Goal: Task Accomplishment & Management: Manage account settings

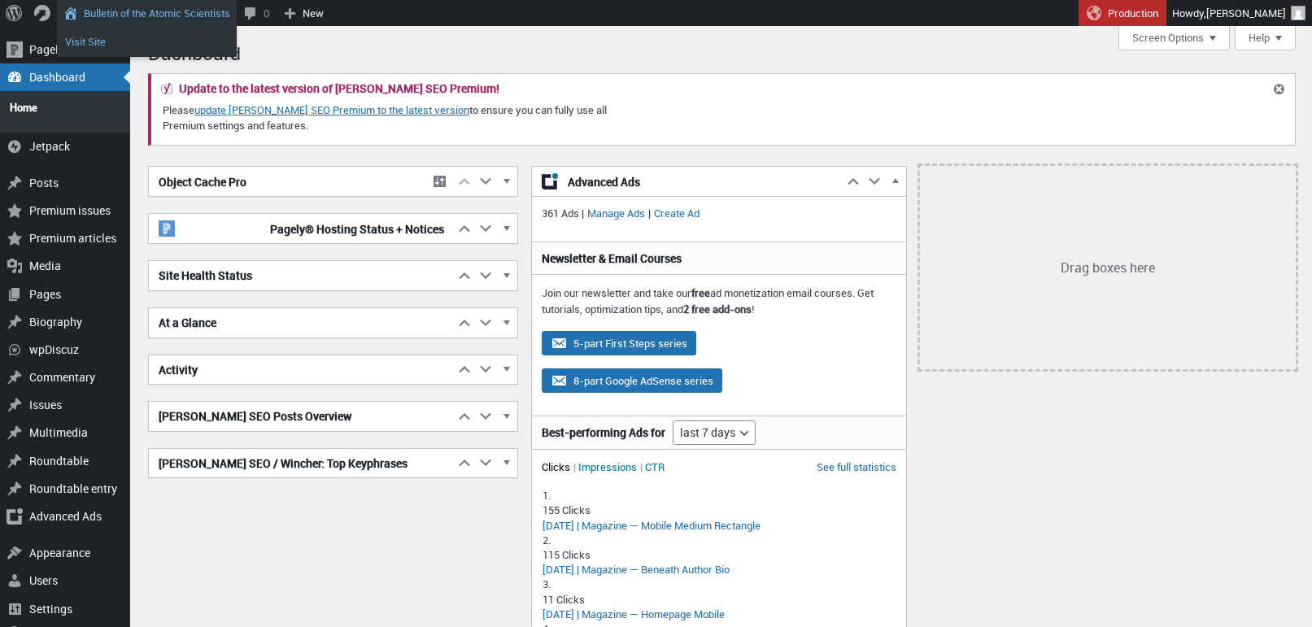
click at [102, 39] on link "Visit Site" at bounding box center [147, 41] width 180 height 21
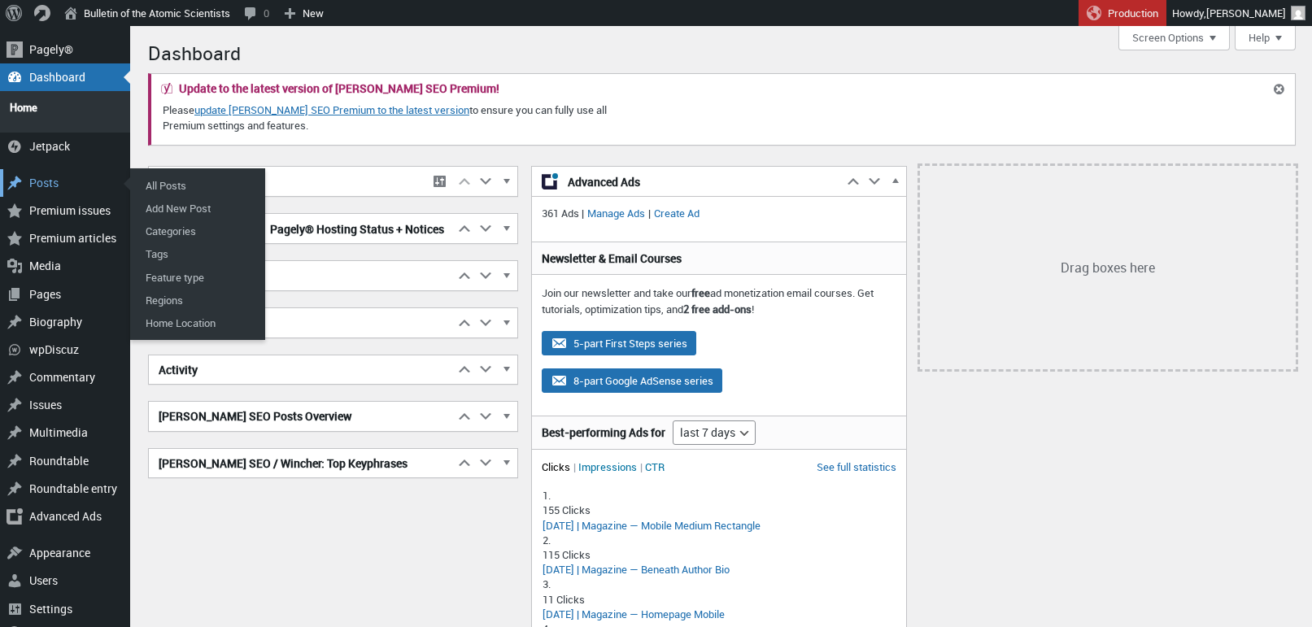
click at [41, 176] on div "Posts" at bounding box center [65, 183] width 130 height 28
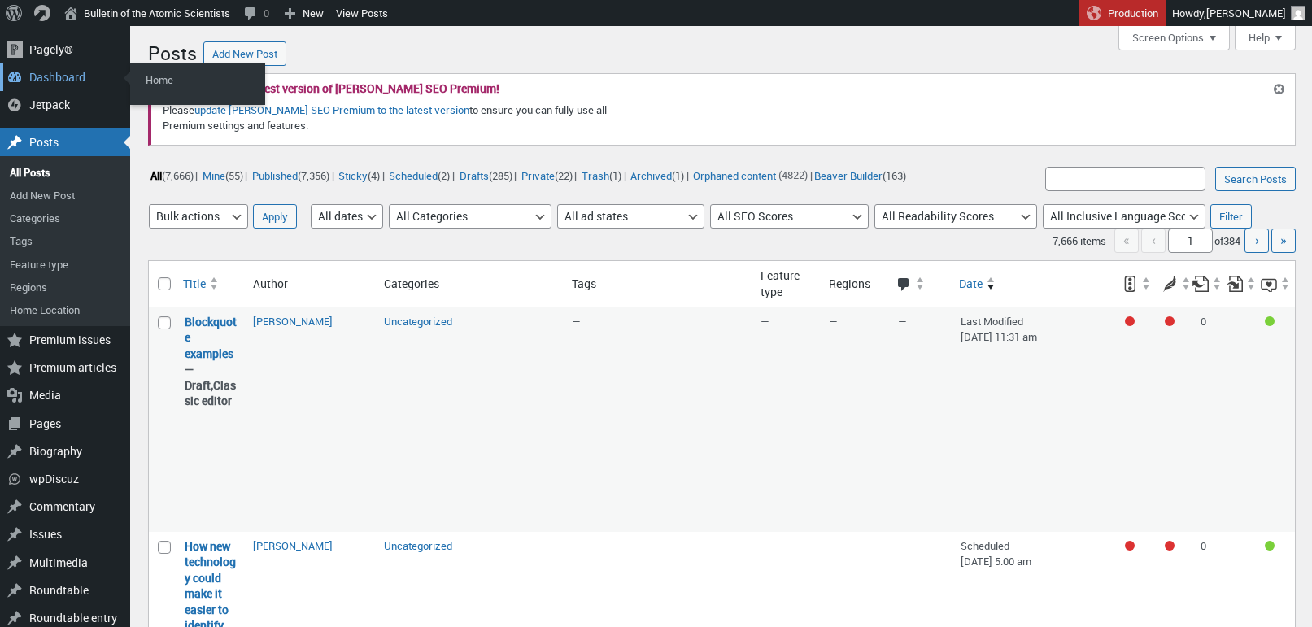
click at [54, 76] on div "Dashboard" at bounding box center [65, 77] width 130 height 28
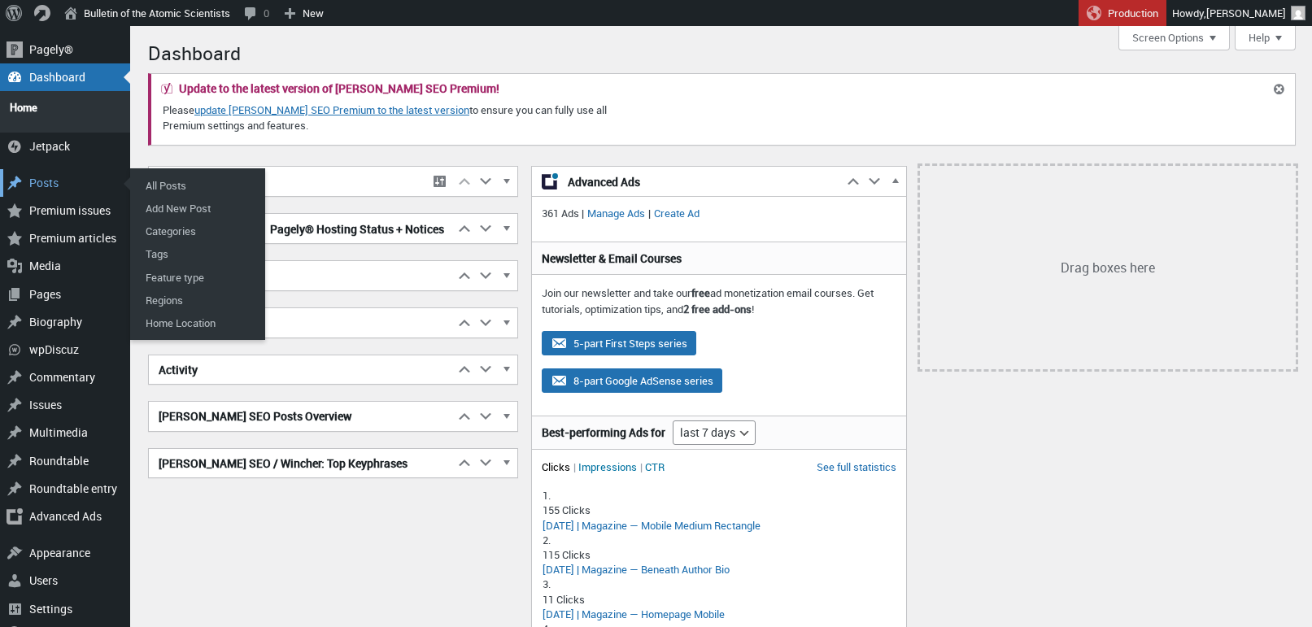
click at [41, 172] on div "Posts" at bounding box center [65, 183] width 130 height 28
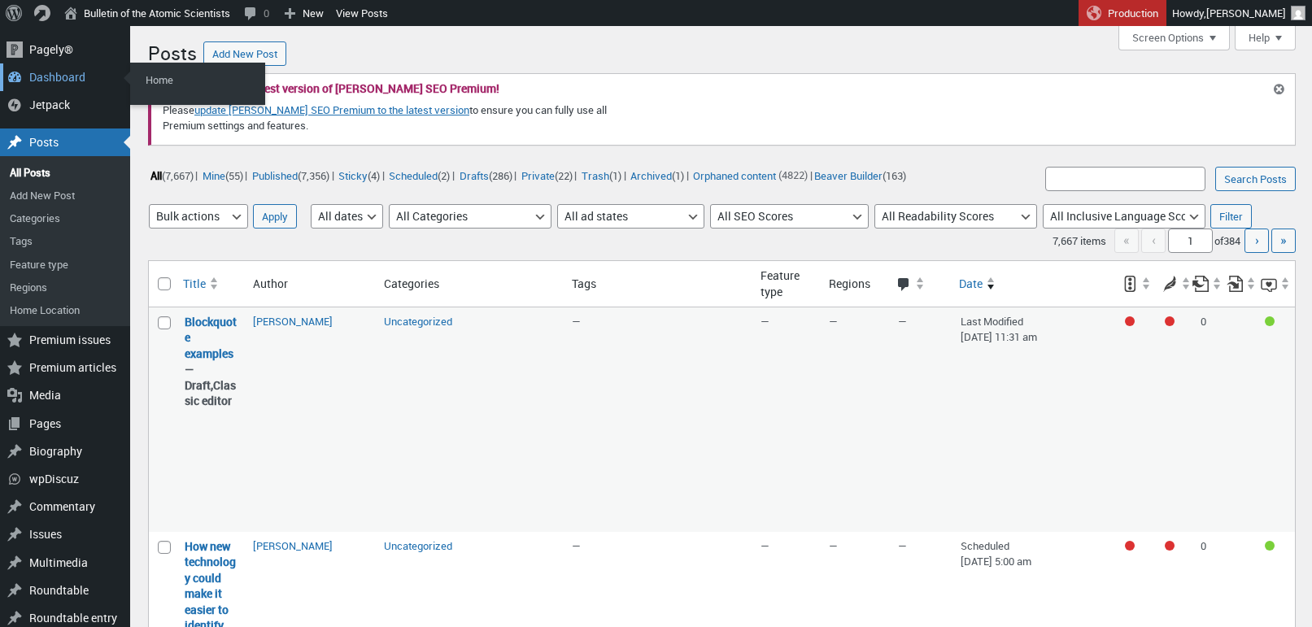
click at [41, 76] on div "Dashboard" at bounding box center [65, 77] width 130 height 28
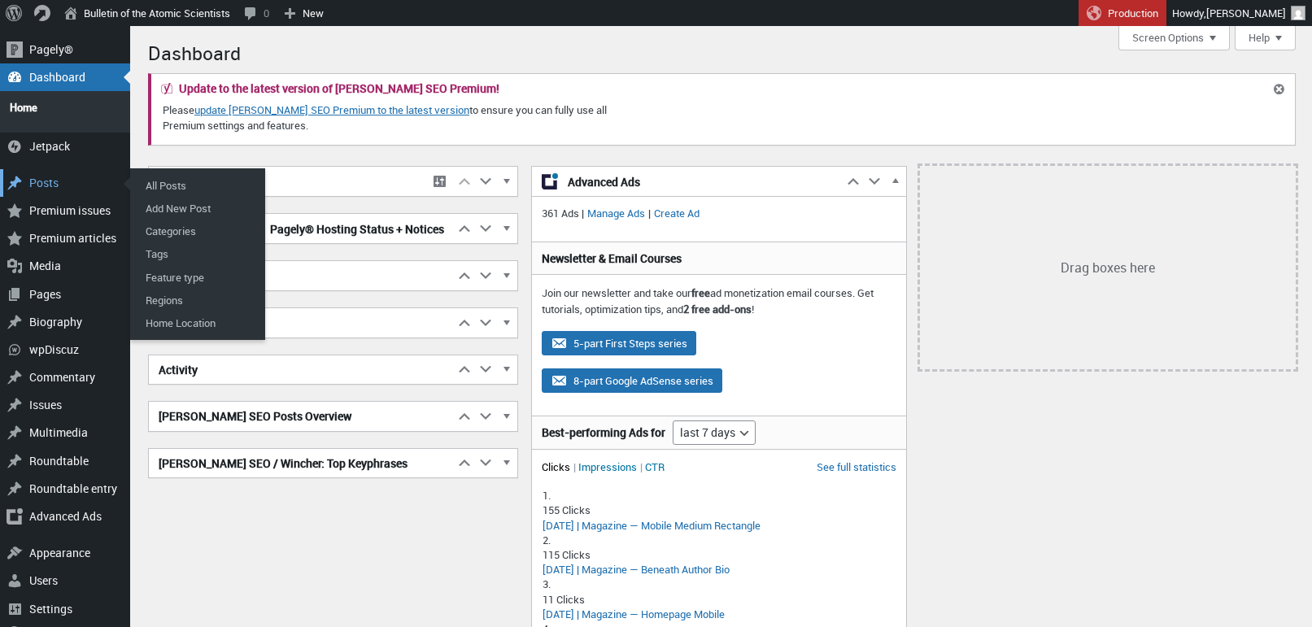
click at [50, 177] on div "Posts" at bounding box center [65, 183] width 130 height 28
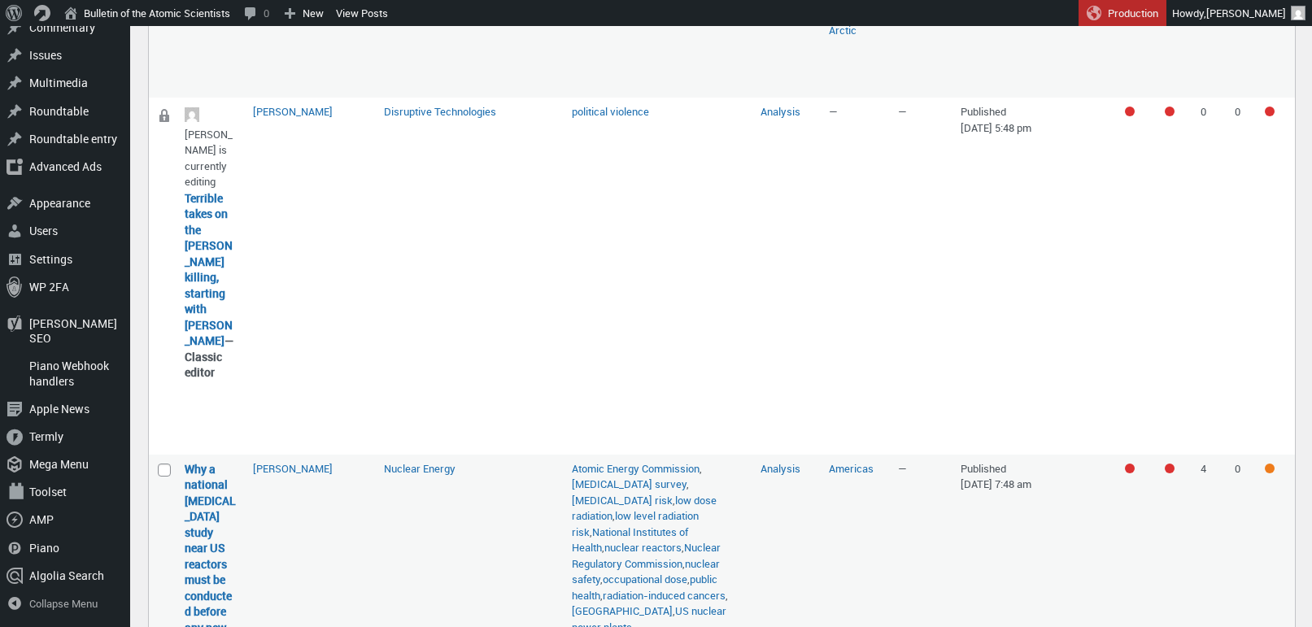
scroll to position [1165, 0]
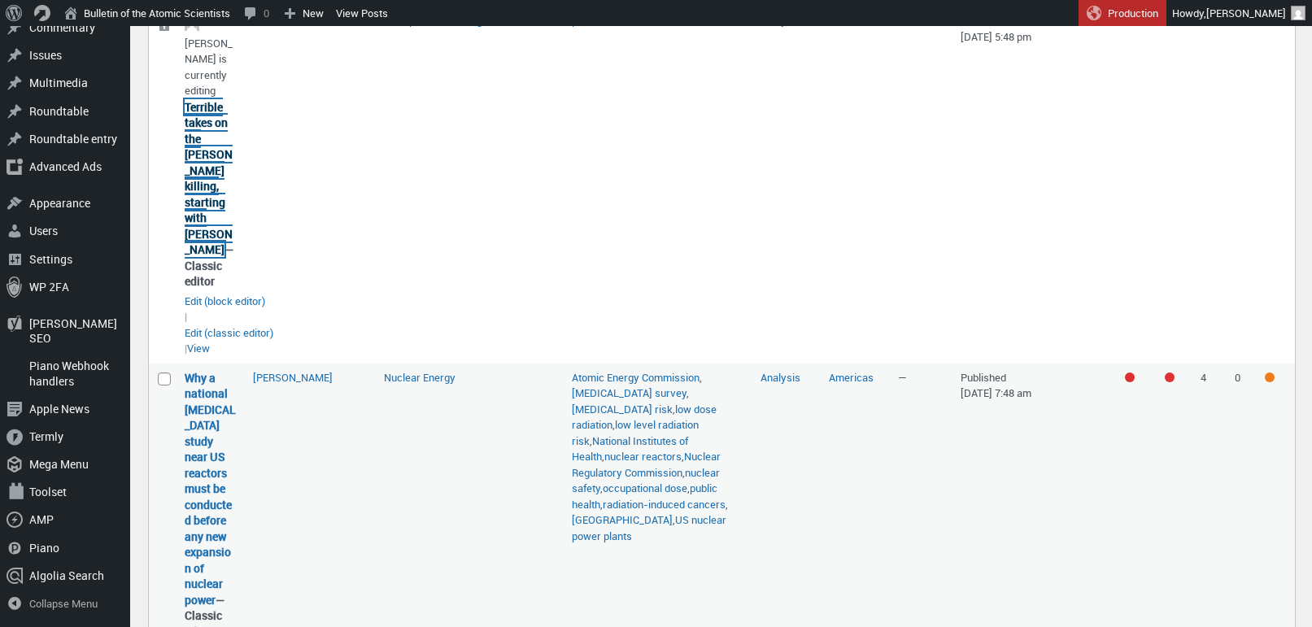
click at [197, 238] on link "Terrible takes on the [PERSON_NAME] killing, starting with [PERSON_NAME]" at bounding box center [209, 178] width 48 height 159
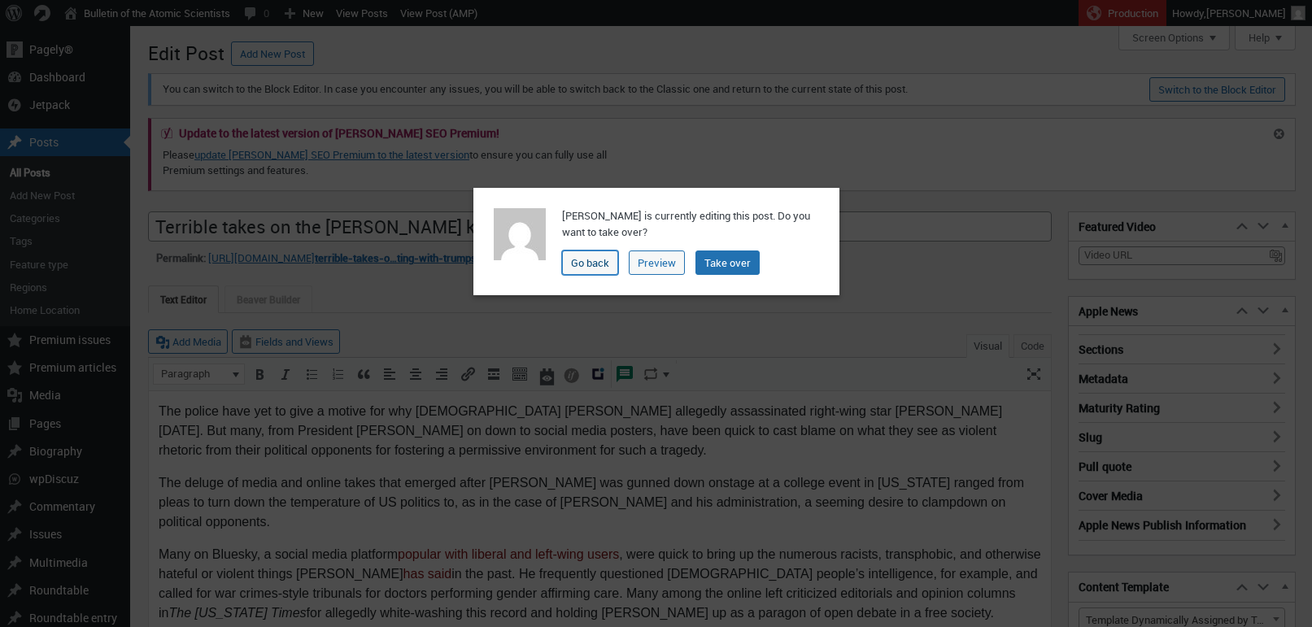
click at [582, 256] on link "Go back" at bounding box center [590, 263] width 56 height 24
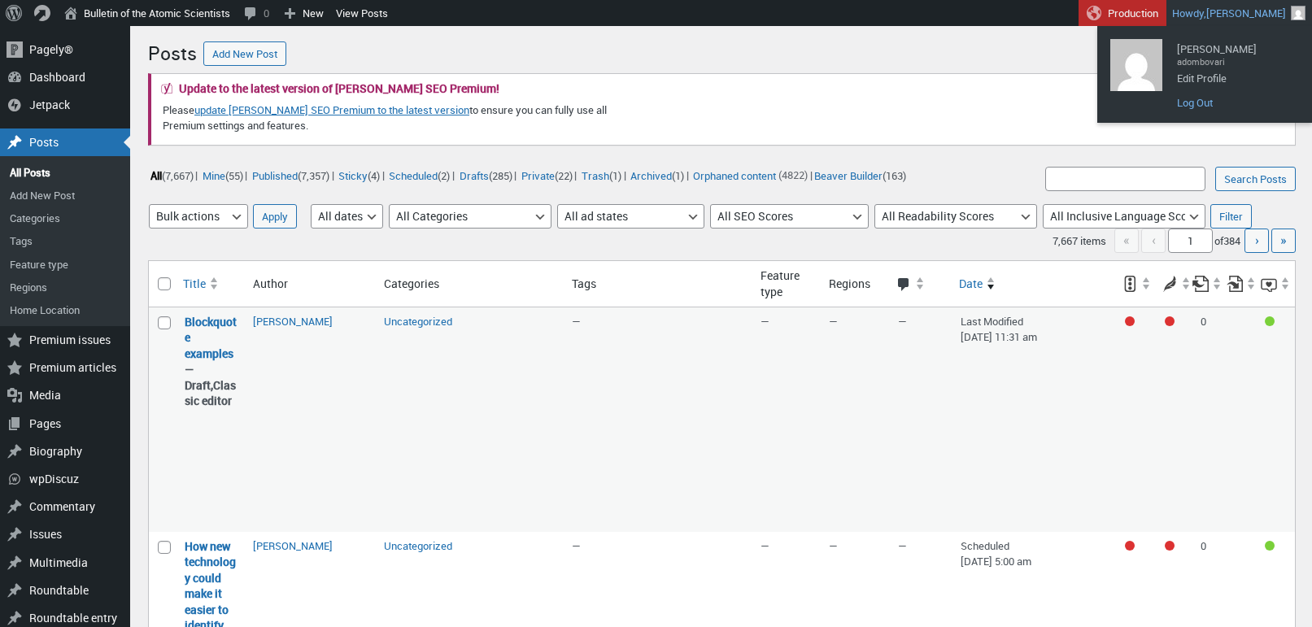
click at [1194, 102] on link "Log Out" at bounding box center [1234, 102] width 130 height 21
